Goal: Transaction & Acquisition: Obtain resource

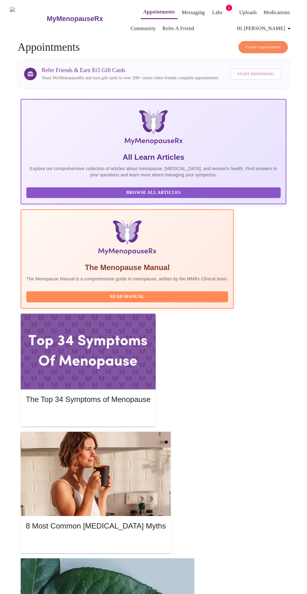
click at [212, 10] on link "Labs" at bounding box center [217, 12] width 10 height 9
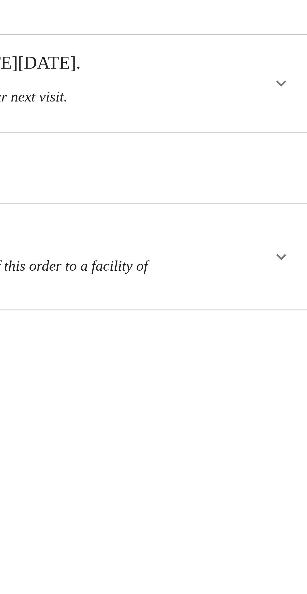
click at [193, 99] on div "Your clinician has ordered labs for you [DATE][DATE]. Please confirm and comple…" at bounding box center [139, 100] width 189 height 20
click at [276, 98] on icon "show more" at bounding box center [277, 102] width 8 height 8
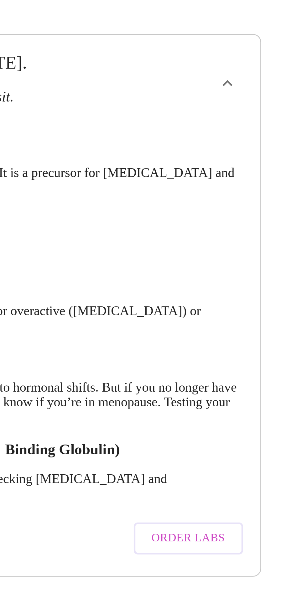
click at [267, 271] on span "Order Labs" at bounding box center [262, 275] width 28 height 8
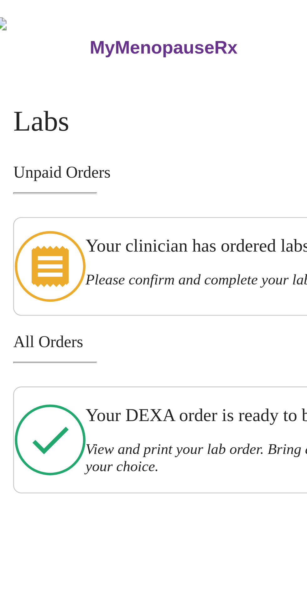
click at [116, 103] on h3 "Please confirm and complete your lab order before your next visit." at bounding box center [139, 106] width 189 height 7
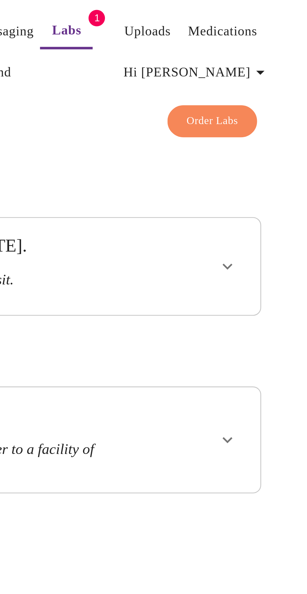
click at [280, 98] on icon "show more" at bounding box center [277, 102] width 8 height 8
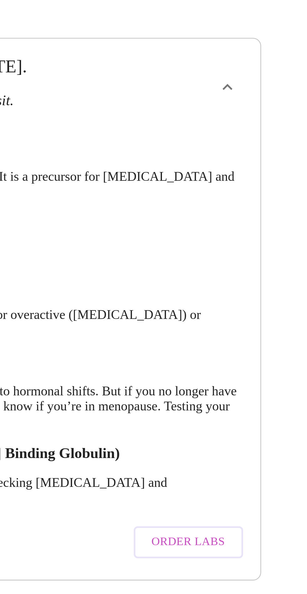
click at [267, 271] on span "Order Labs" at bounding box center [262, 275] width 28 height 8
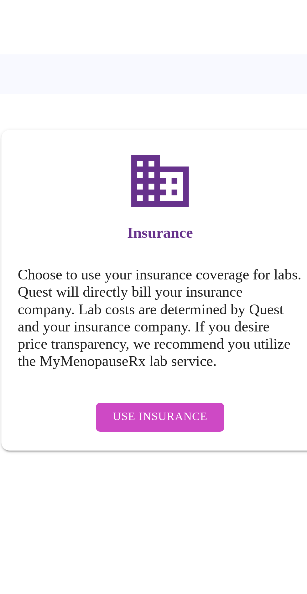
click at [232, 223] on span "Use Insurance" at bounding box center [217, 227] width 36 height 8
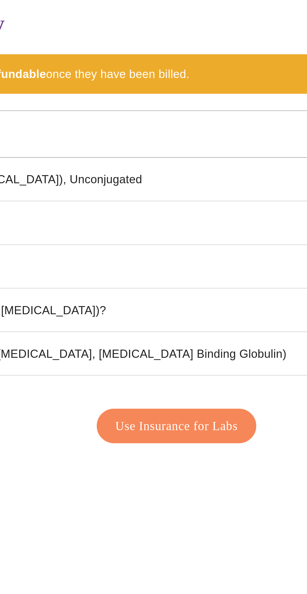
click at [170, 226] on span "Use Insurance for Labs" at bounding box center [153, 230] width 47 height 8
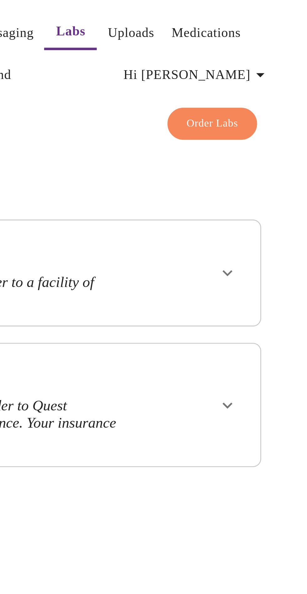
click at [276, 151] on icon "show more" at bounding box center [277, 155] width 8 height 8
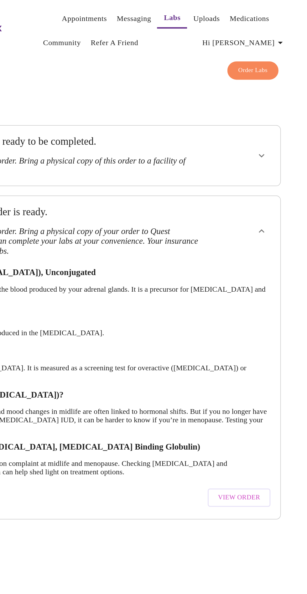
click at [271, 328] on span "View Order" at bounding box center [261, 332] width 28 height 8
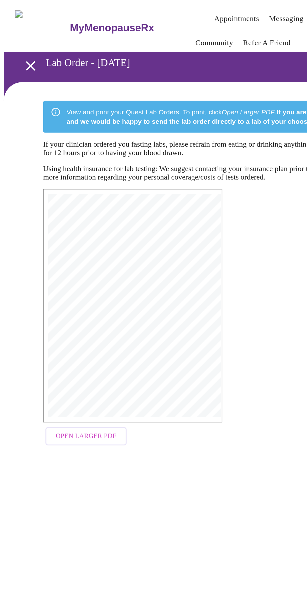
click at [66, 295] on span "Open Larger PDF" at bounding box center [57, 291] width 40 height 8
